Goal: Transaction & Acquisition: Purchase product/service

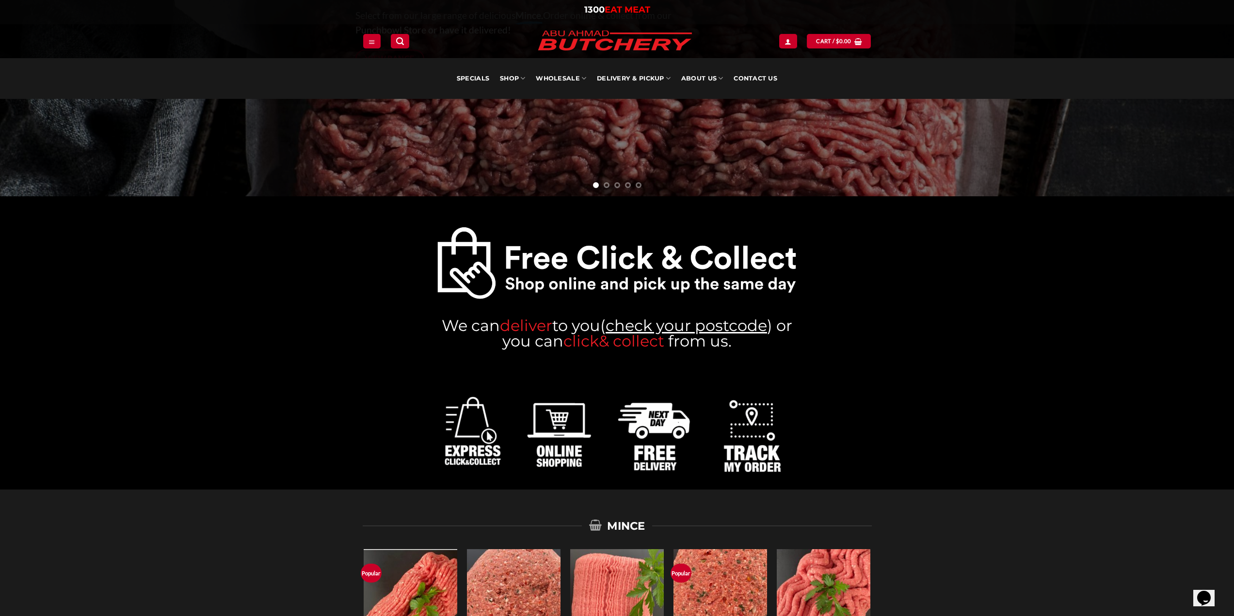
scroll to position [194, 0]
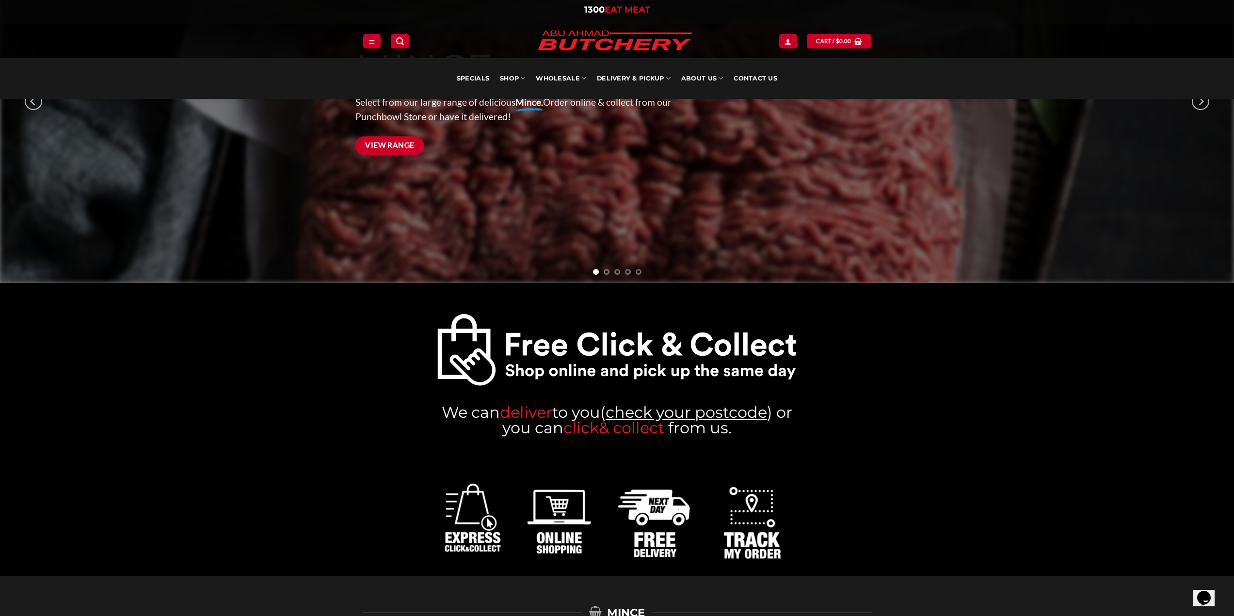
click at [379, 140] on span "View Range" at bounding box center [389, 145] width 49 height 12
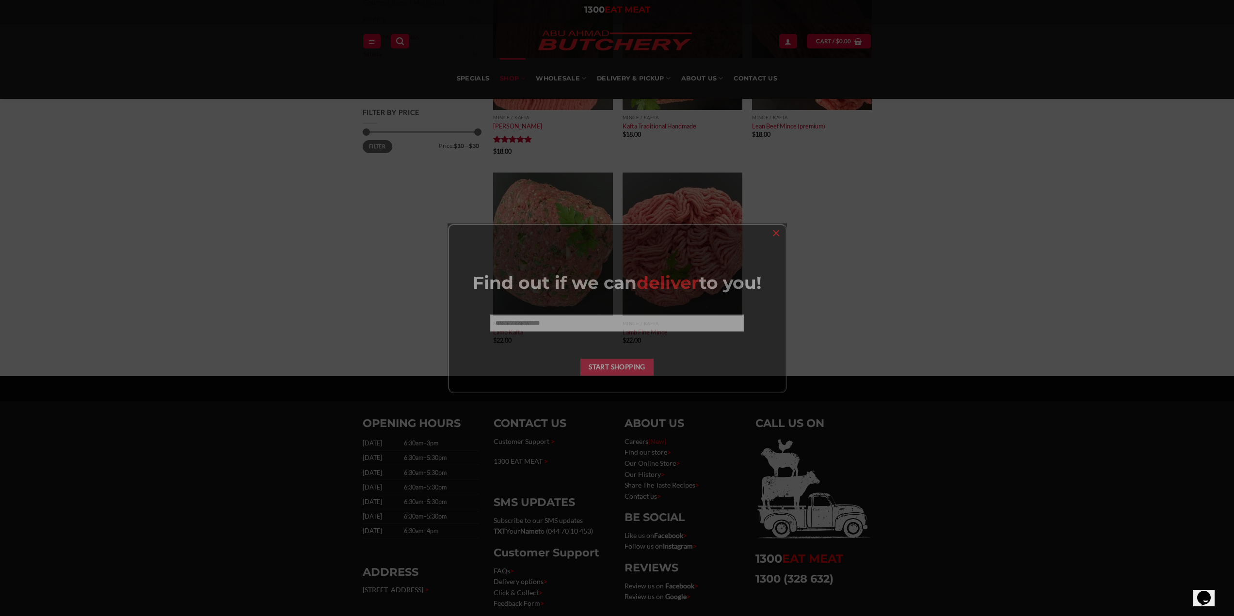
scroll to position [436, 0]
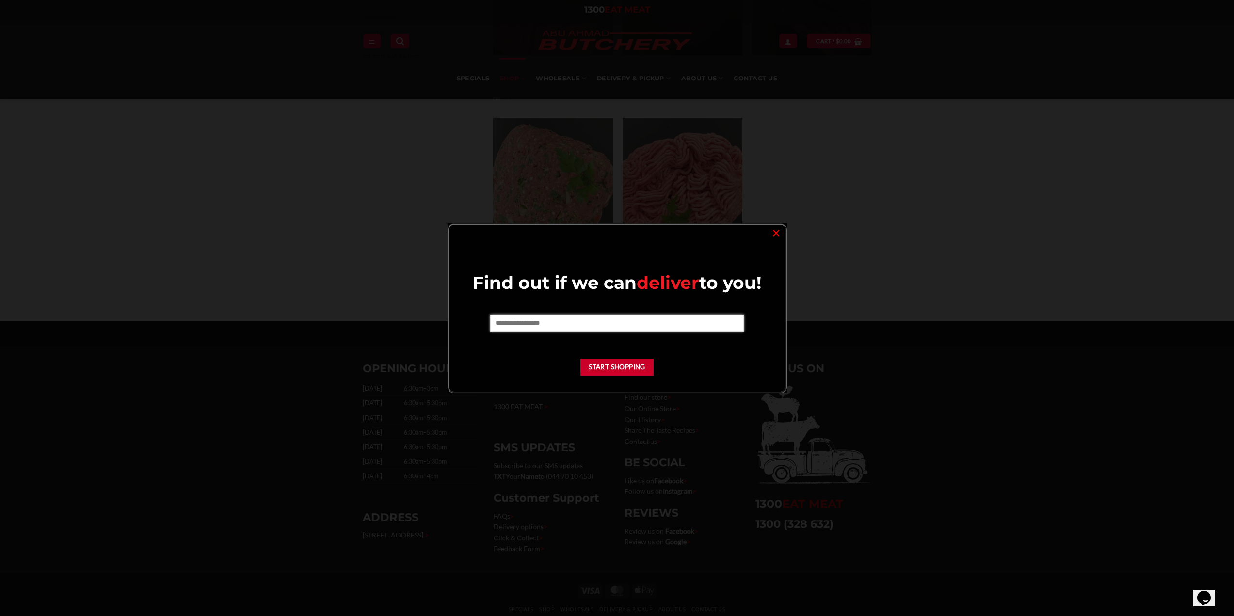
click at [625, 319] on input "text" at bounding box center [617, 323] width 254 height 16
type input "****"
click at [597, 362] on button "Start Shopping" at bounding box center [617, 367] width 74 height 17
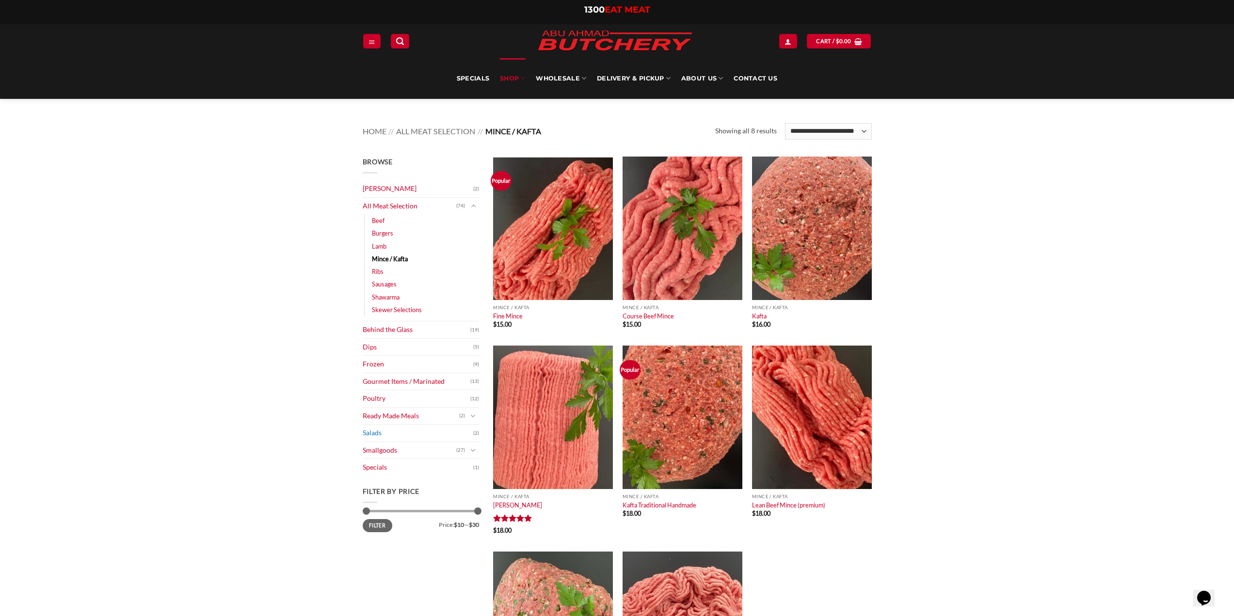
scroll to position [0, 0]
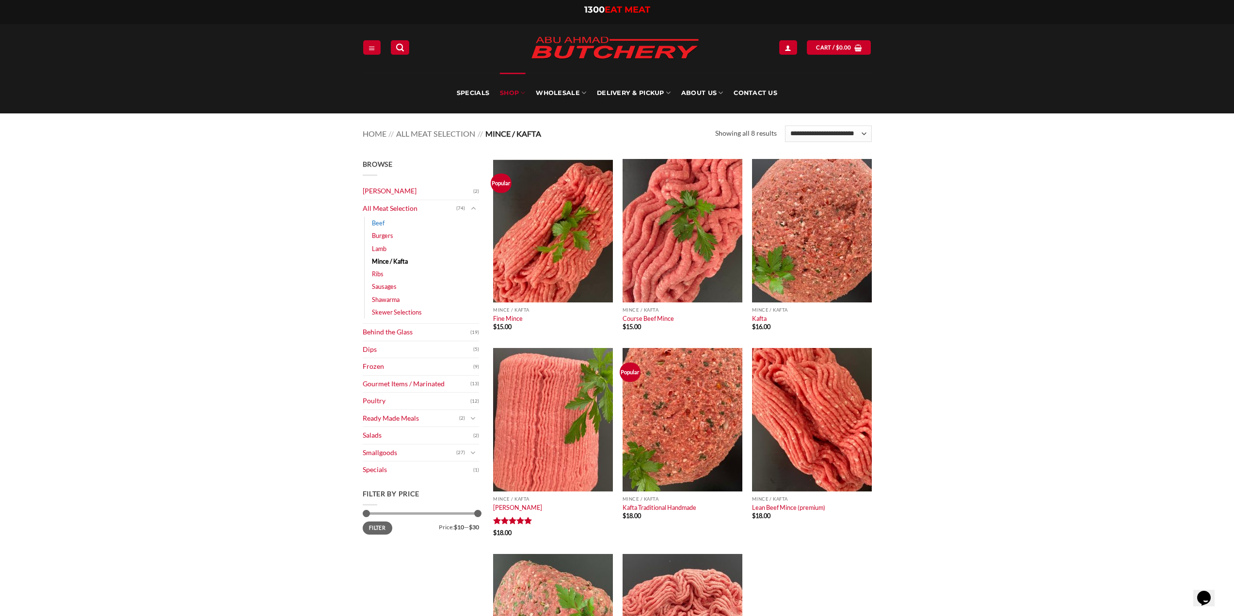
click at [381, 224] on link "Beef" at bounding box center [378, 223] width 13 height 13
